Goal: Task Accomplishment & Management: Use online tool/utility

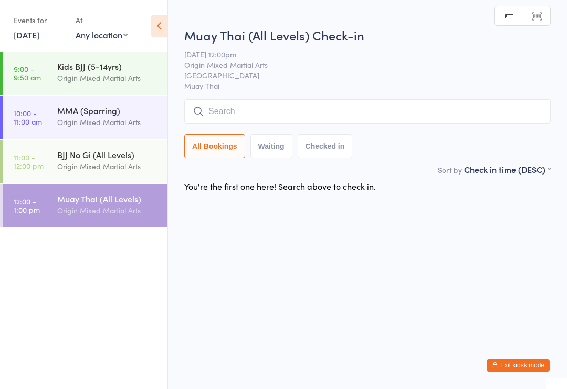
click at [412, 114] on input "search" at bounding box center [367, 111] width 367 height 24
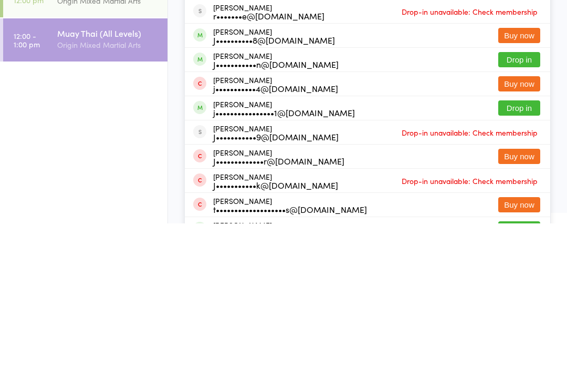
type input "[PERSON_NAME]"
click at [521, 266] on button "Drop in" at bounding box center [519, 273] width 42 height 15
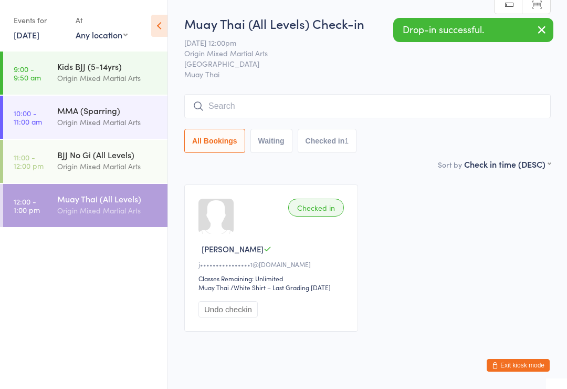
click at [224, 107] on input "search" at bounding box center [367, 106] width 367 height 24
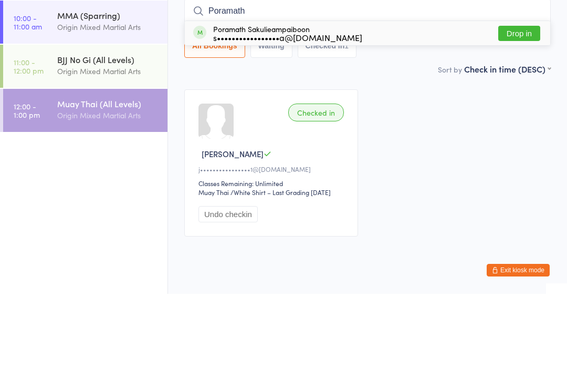
type input "Poramath"
click at [519, 121] on button "Drop in" at bounding box center [519, 128] width 42 height 15
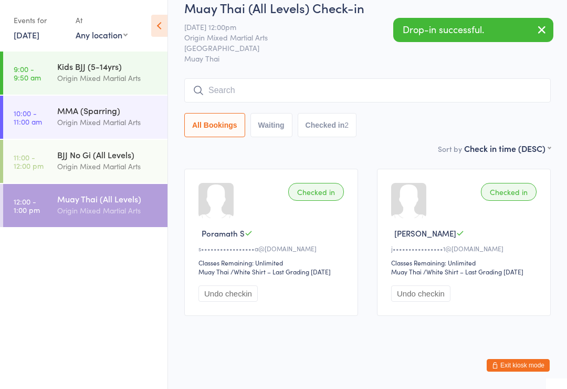
click at [489, 79] on input "search" at bounding box center [367, 90] width 367 height 24
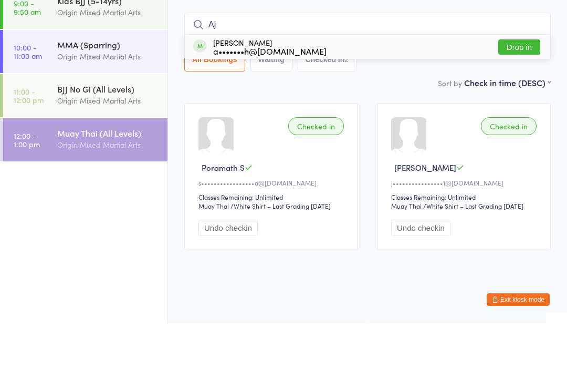
type input "Aj"
click at [532, 105] on button "Drop in" at bounding box center [519, 112] width 42 height 15
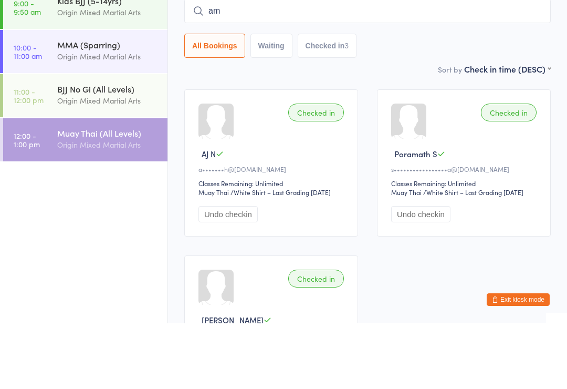
type input "a"
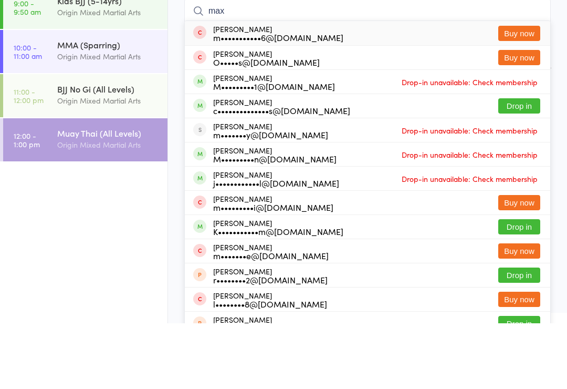
type input "max"
click at [519, 164] on button "Drop in" at bounding box center [519, 171] width 42 height 15
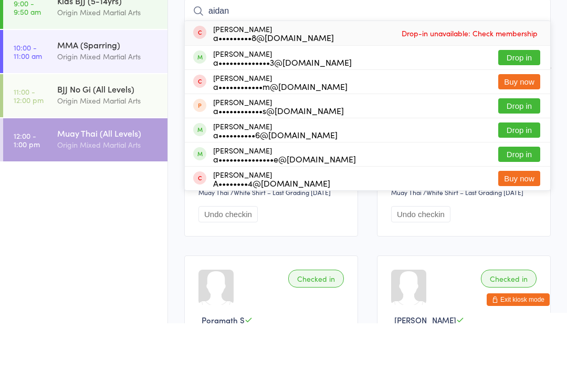
type input "aidan"
click at [524, 188] on button "Drop in" at bounding box center [519, 195] width 42 height 15
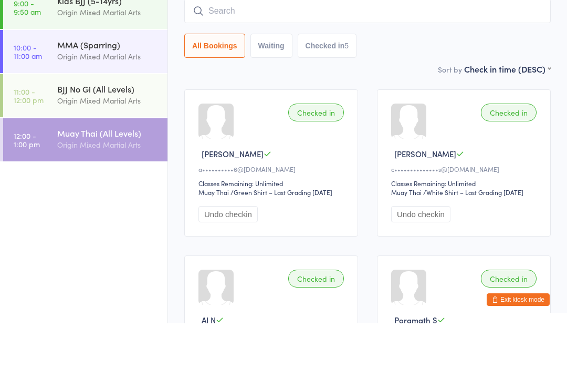
scroll to position [95, 0]
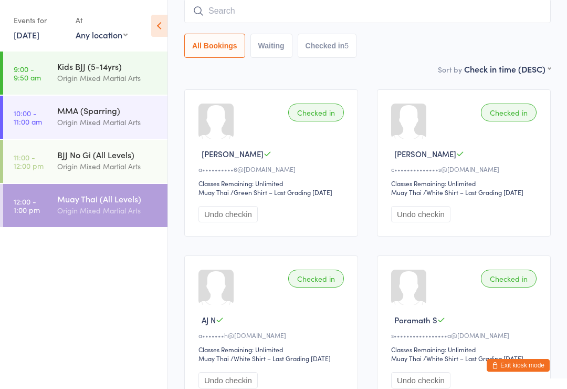
click at [63, 165] on div "Origin Mixed Martial Arts" at bounding box center [107, 166] width 101 height 12
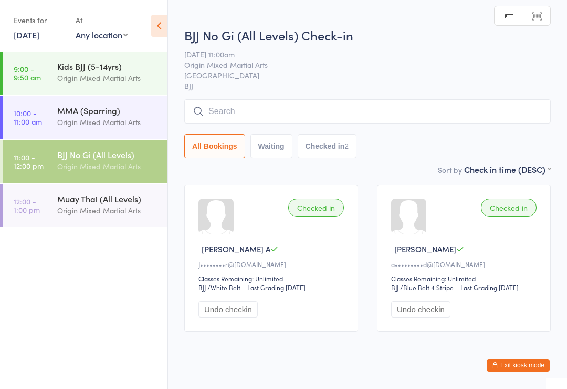
click at [515, 114] on input "search" at bounding box center [367, 111] width 367 height 24
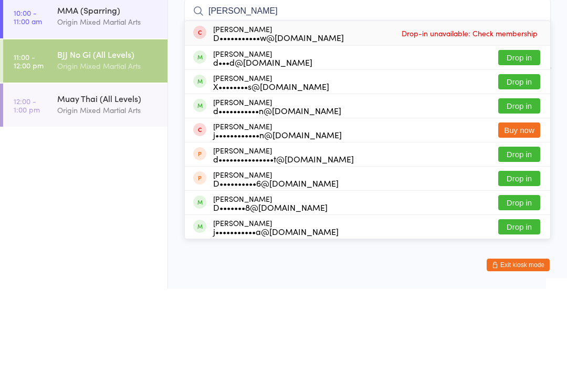
type input "[PERSON_NAME]"
click at [524, 174] on button "Drop in" at bounding box center [519, 181] width 42 height 15
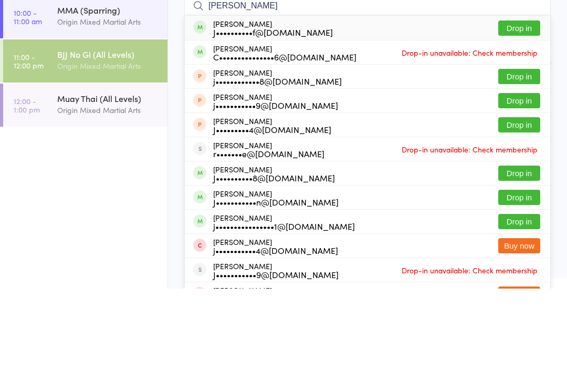
type input "[PERSON_NAME]"
click at [522, 121] on button "Drop in" at bounding box center [519, 128] width 42 height 15
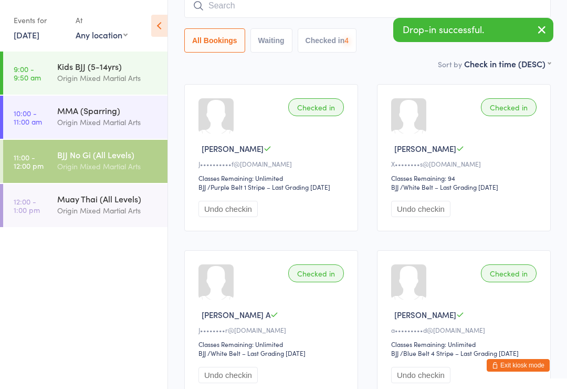
click at [350, 9] on input "search" at bounding box center [367, 6] width 367 height 24
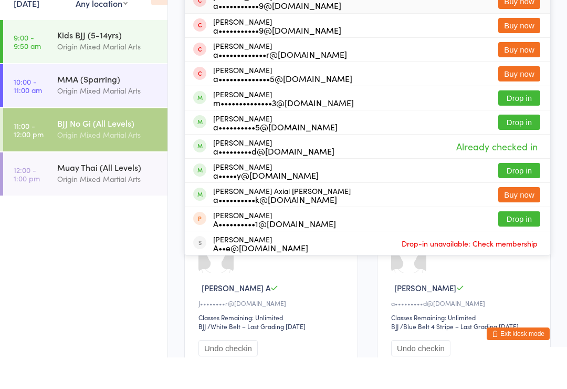
scroll to position [12, 0]
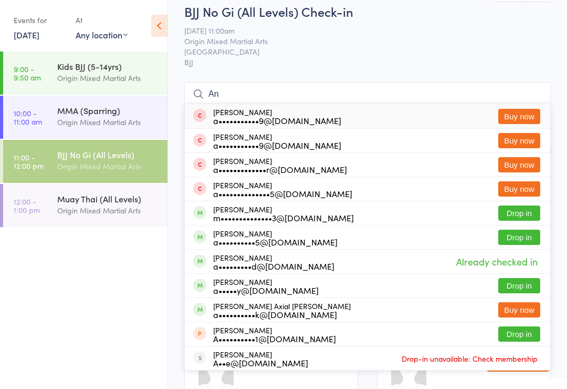
type input "A"
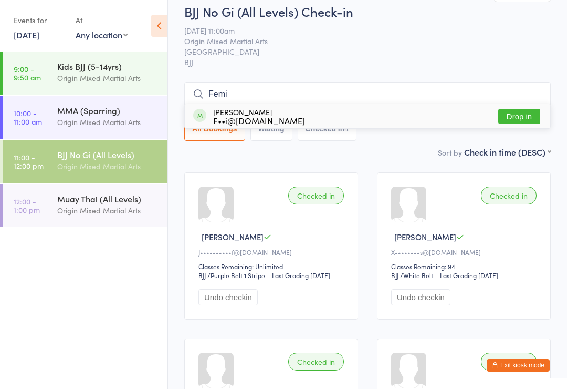
type input "Femi"
click at [521, 117] on button "Drop in" at bounding box center [519, 116] width 42 height 15
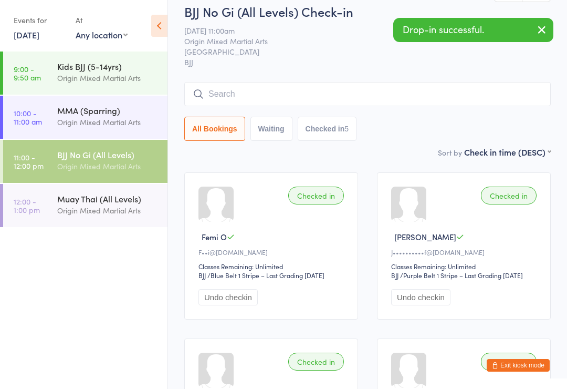
click at [65, 214] on div "Origin Mixed Martial Arts" at bounding box center [107, 210] width 101 height 12
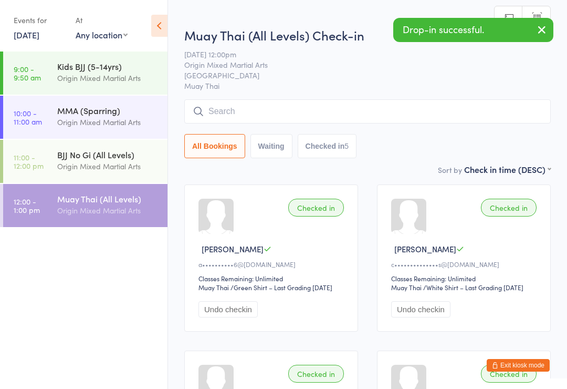
click at [59, 119] on div "Origin Mixed Martial Arts" at bounding box center [107, 122] width 101 height 12
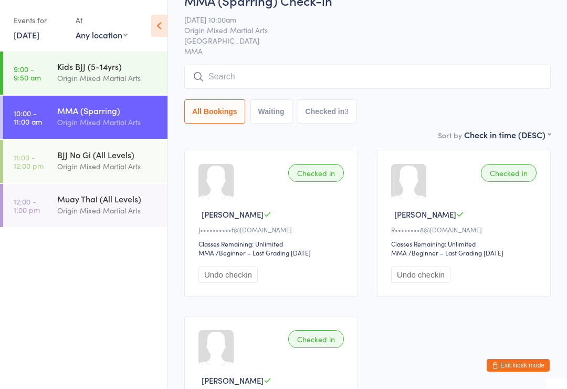
scroll to position [33, 0]
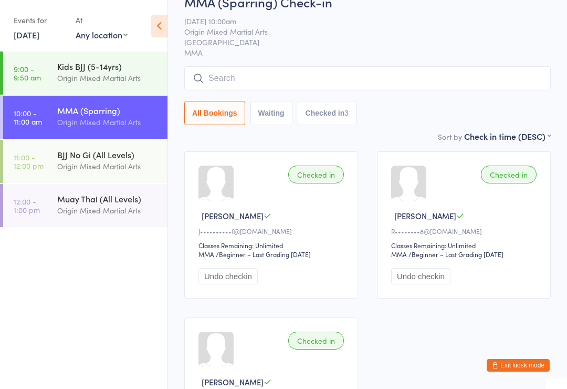
click at [61, 84] on div "Origin Mixed Martial Arts" at bounding box center [107, 78] width 101 height 12
